Goal: Check status: Check status

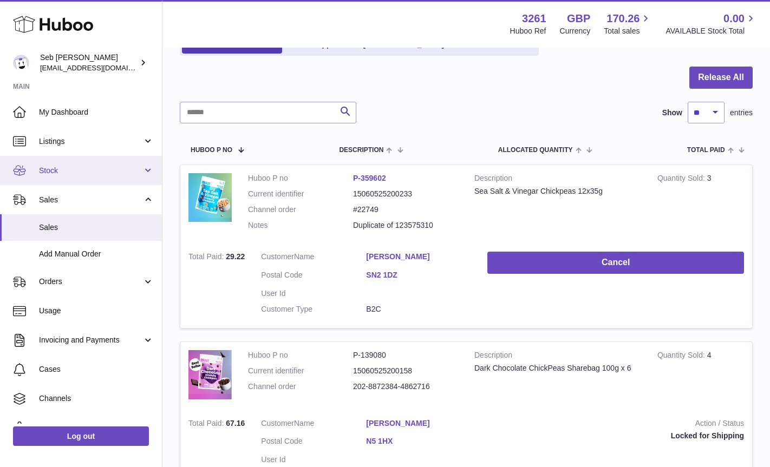
click at [53, 168] on span "Stock" at bounding box center [90, 171] width 103 height 10
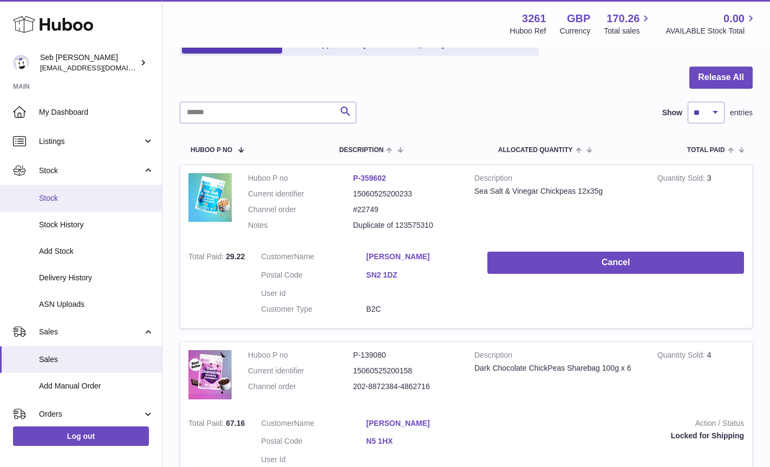
click at [54, 197] on span "Stock" at bounding box center [96, 198] width 115 height 10
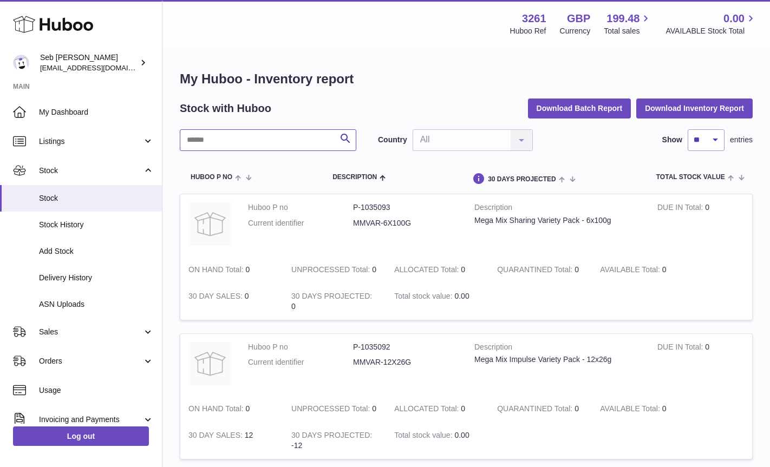
click at [217, 141] on input "text" at bounding box center [268, 140] width 177 height 22
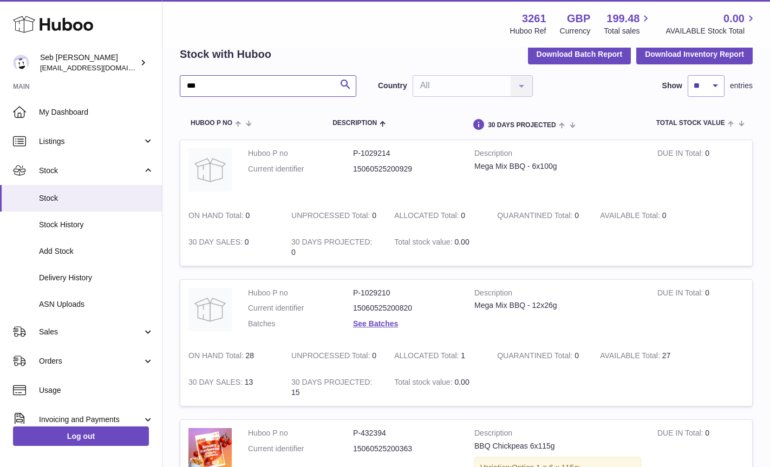
scroll to position [79, 0]
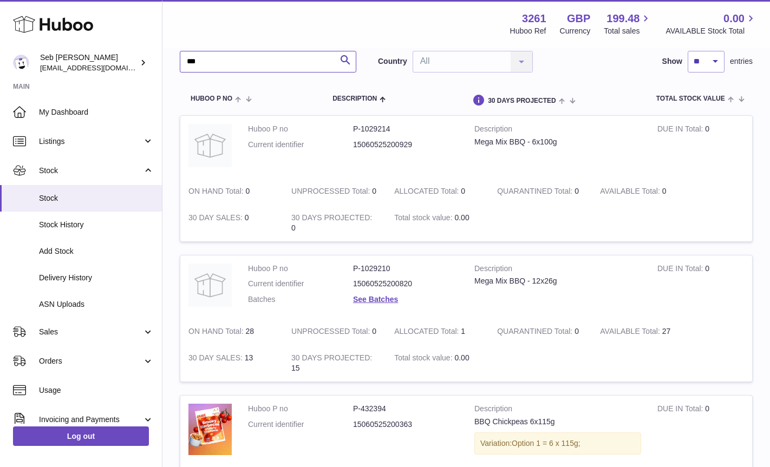
type input "***"
click at [388, 302] on link "See Batches" at bounding box center [375, 299] width 45 height 9
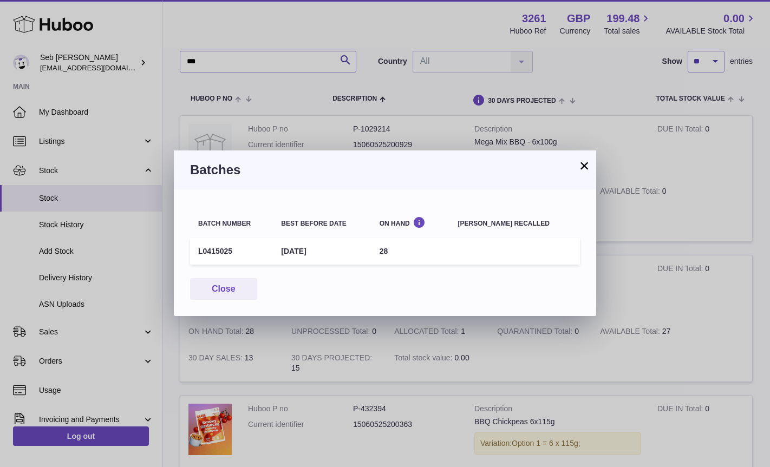
click at [585, 165] on button "×" at bounding box center [584, 165] width 13 height 13
